Goal: Task Accomplishment & Management: Manage account settings

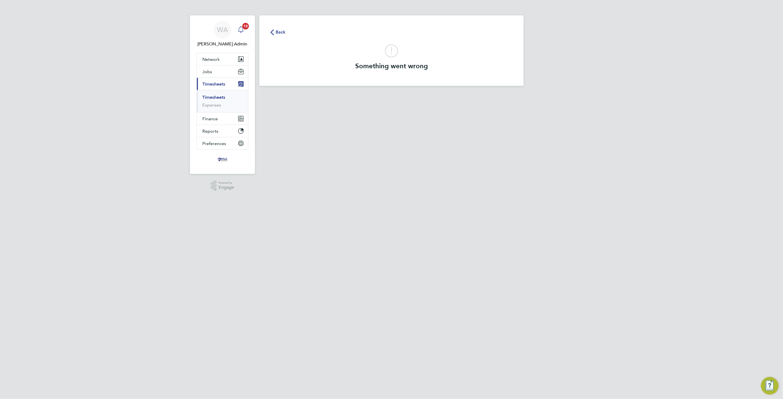
click at [241, 27] on icon "Main navigation" at bounding box center [240, 29] width 5 height 6
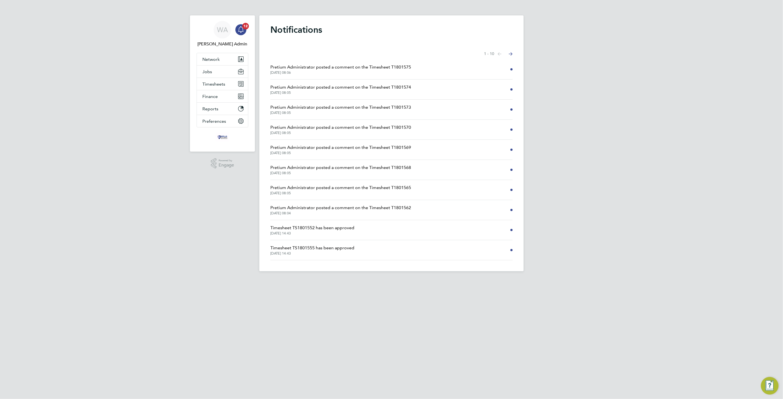
click at [326, 209] on span "Pretium Administrator posted a comment on the Timesheet T1801562" at bounding box center [340, 207] width 141 height 7
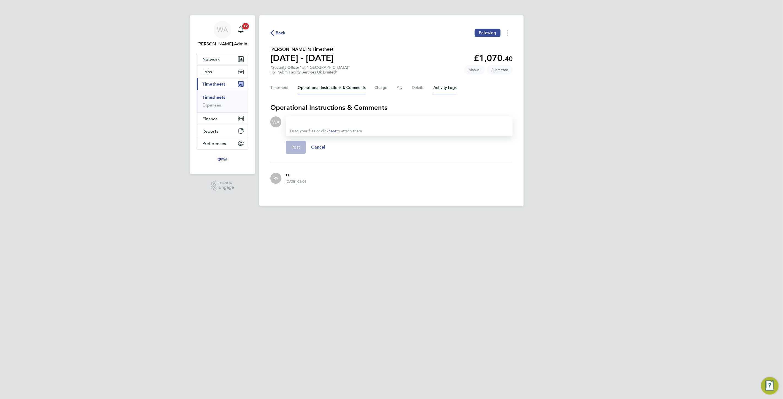
click at [439, 87] on Logs-tab "Activity Logs" at bounding box center [444, 87] width 23 height 13
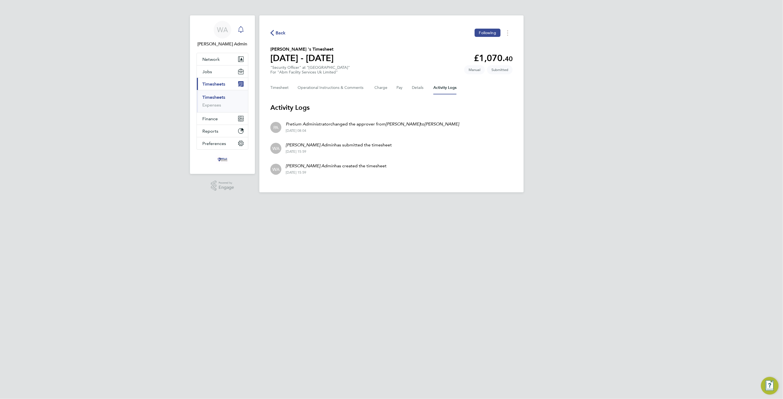
click at [243, 27] on icon "Main navigation" at bounding box center [240, 29] width 7 height 7
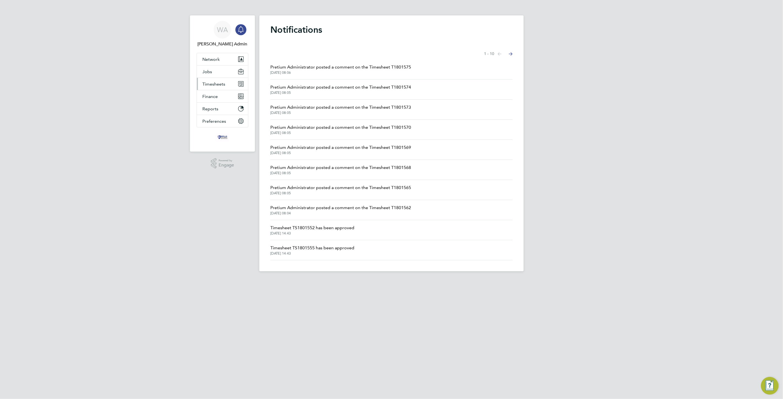
click at [222, 83] on span "Timesheets" at bounding box center [213, 83] width 23 height 5
click at [219, 96] on link "Timesheets" at bounding box center [213, 97] width 23 height 5
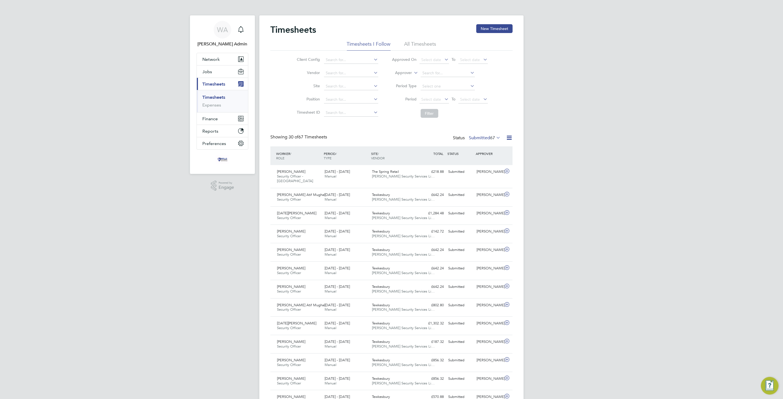
drag, startPoint x: 485, startPoint y: 134, endPoint x: 485, endPoint y: 139, distance: 4.7
click at [485, 136] on div "Status Submitted 67" at bounding box center [477, 138] width 49 height 8
click at [485, 139] on label "Submitted 67" at bounding box center [485, 138] width 32 height 6
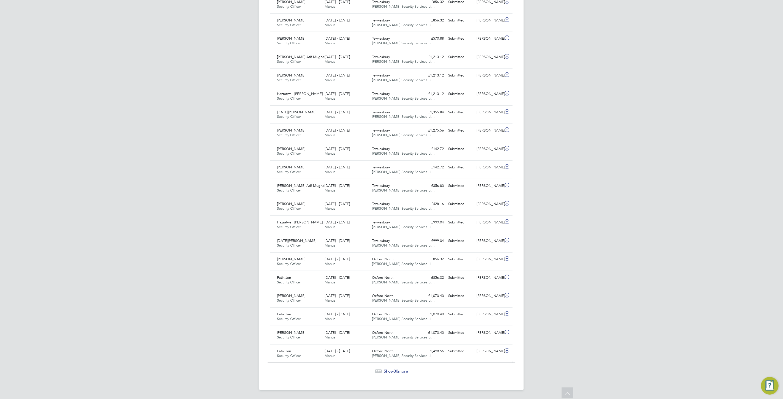
click at [394, 372] on span "30" at bounding box center [396, 370] width 4 height 5
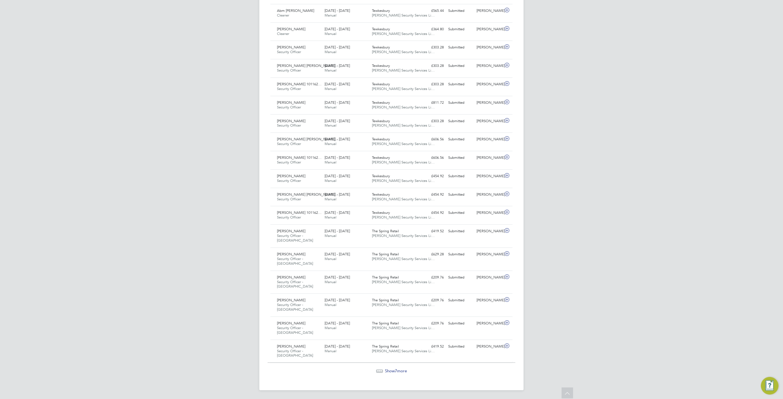
click at [392, 369] on span "Show 7 more" at bounding box center [396, 370] width 22 height 5
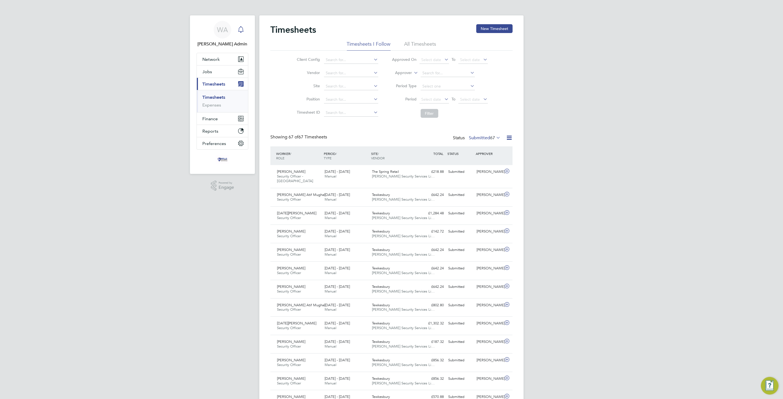
click at [238, 28] on icon "Main navigation" at bounding box center [240, 29] width 7 height 7
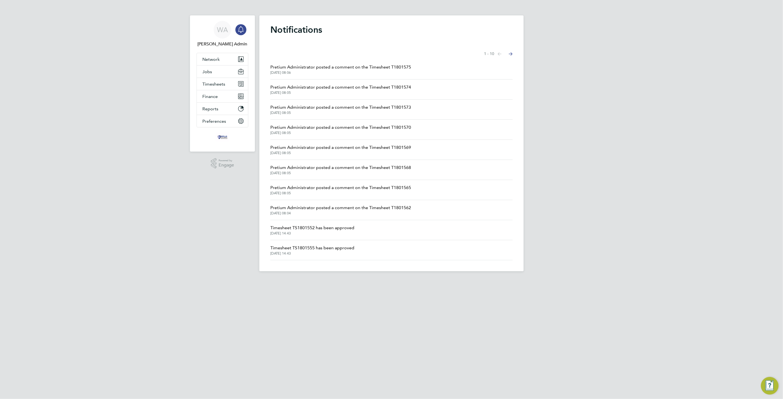
click at [514, 54] on button "Next page" at bounding box center [510, 53] width 11 height 11
click at [219, 85] on span "Timesheets" at bounding box center [213, 83] width 23 height 5
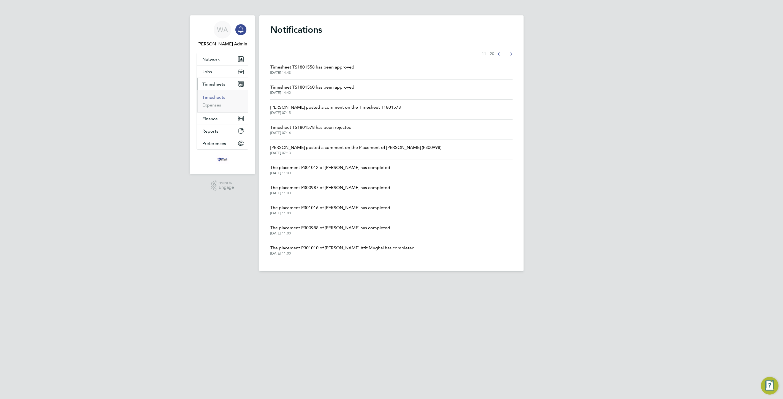
click at [214, 97] on link "Timesheets" at bounding box center [213, 97] width 23 height 5
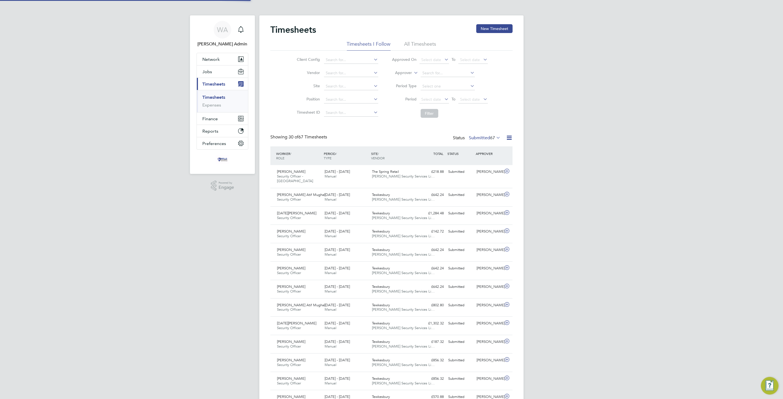
scroll to position [14, 48]
